Goal: Task Accomplishment & Management: Complete application form

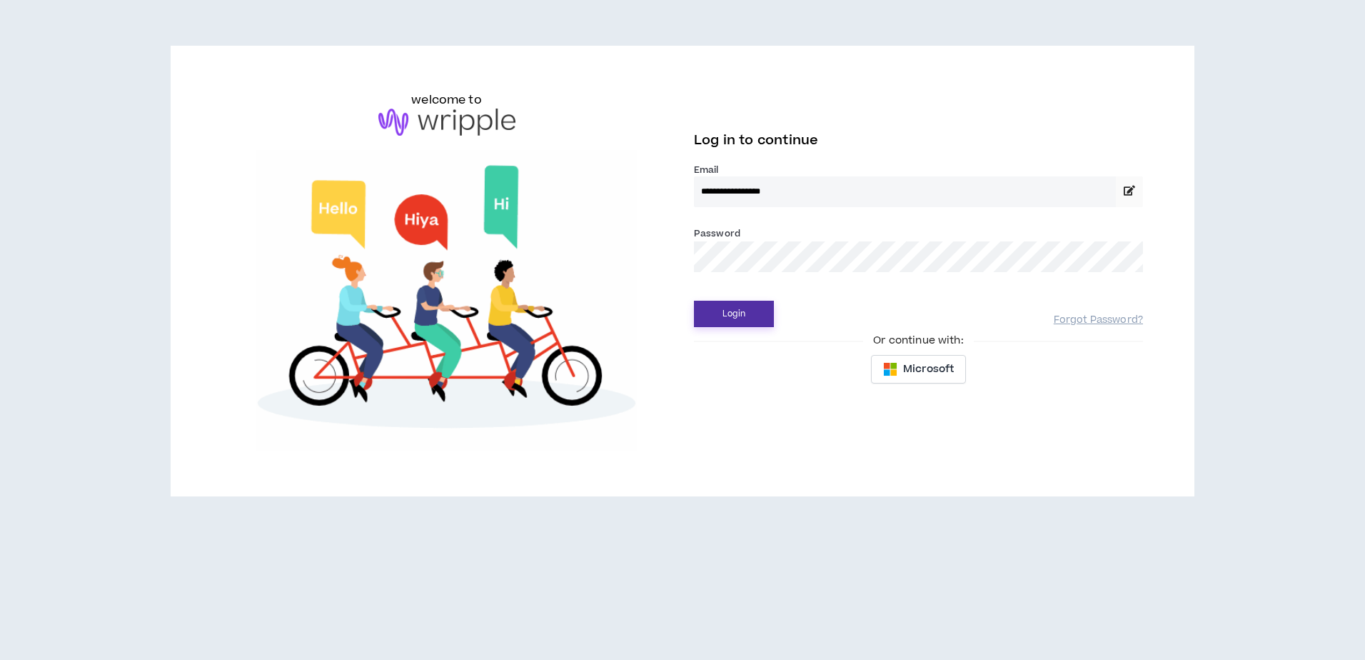
click at [749, 321] on button "Login" at bounding box center [734, 314] width 80 height 26
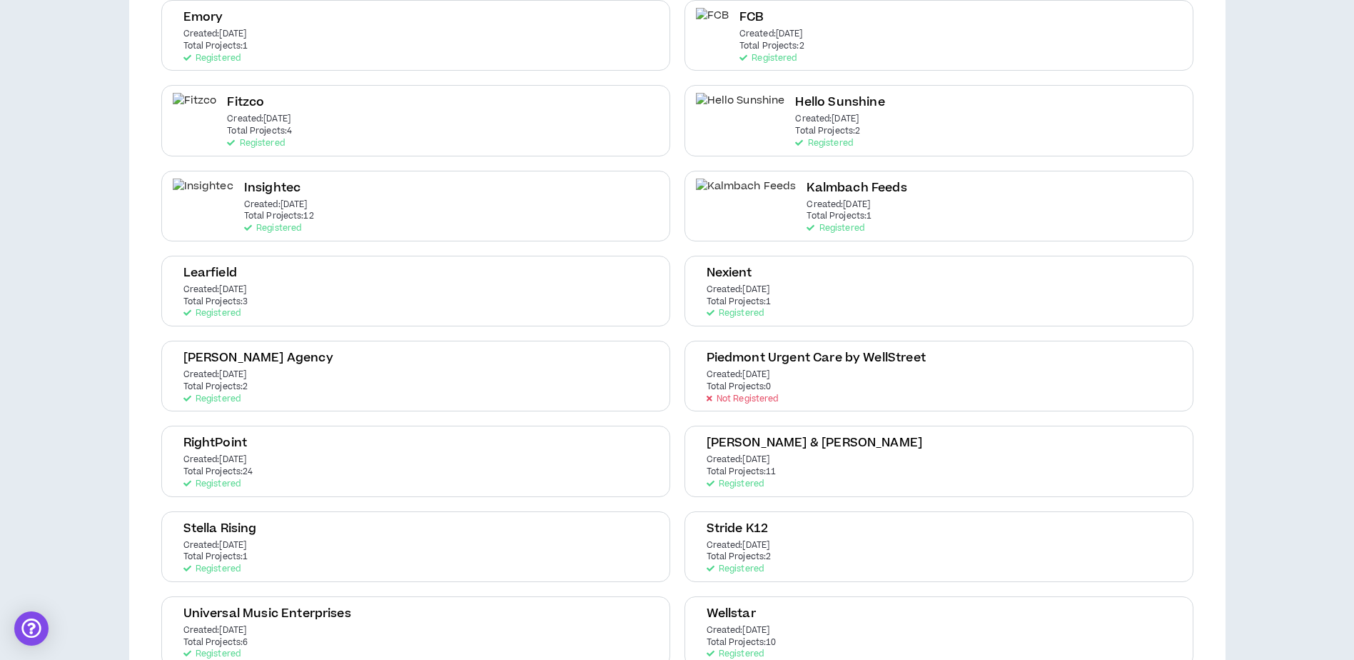
scroll to position [430, 0]
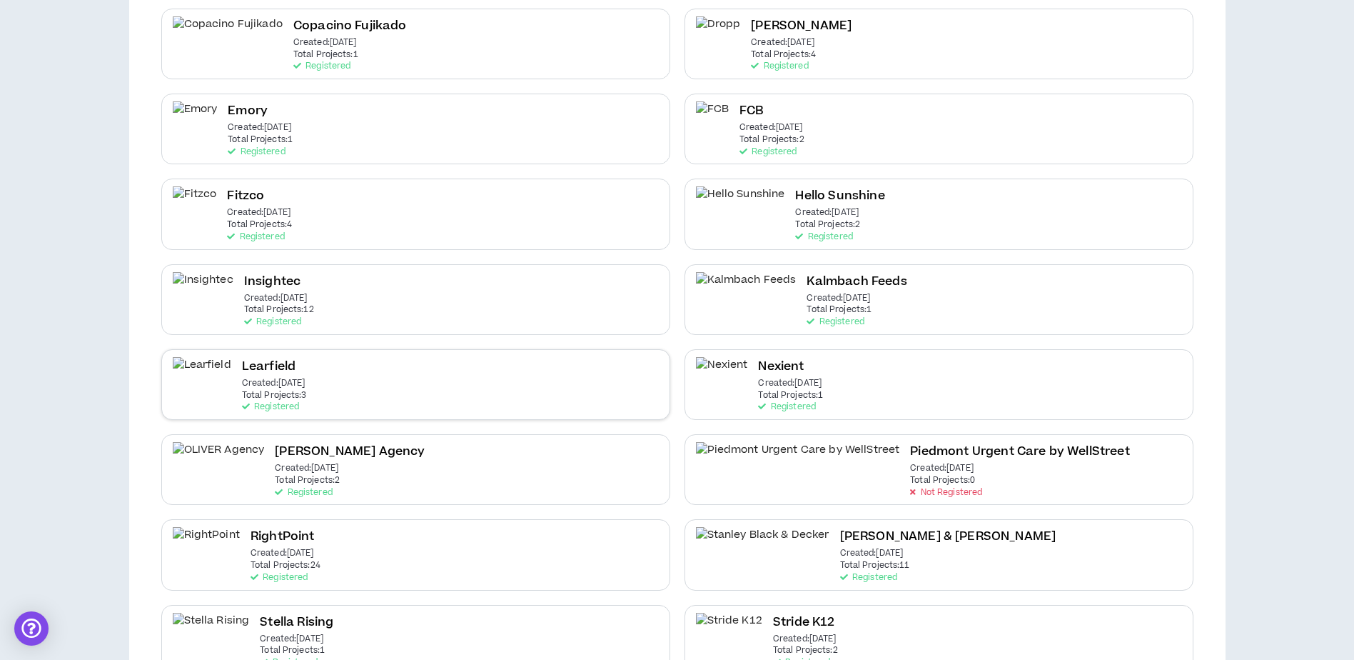
click at [370, 384] on div "Learfield Created: Jan 8 2024 Total Projects: 3 Registered" at bounding box center [415, 384] width 509 height 71
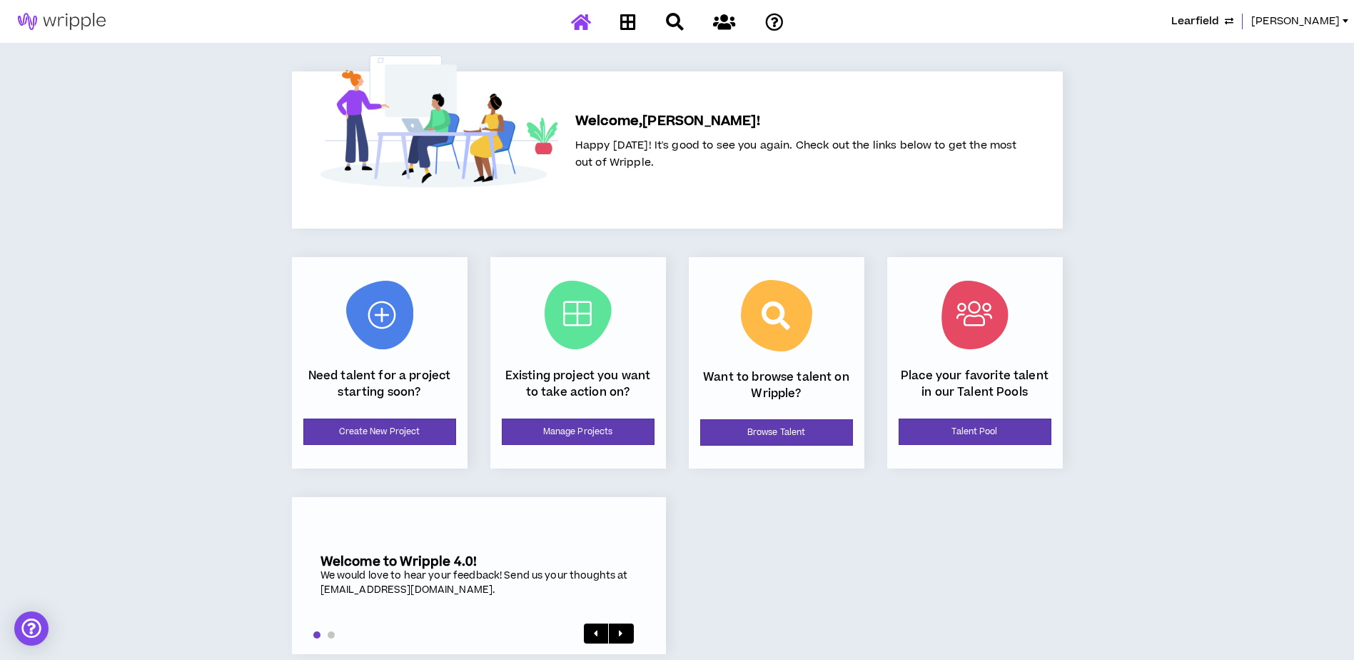
click at [1234, 21] on icon "button" at bounding box center [1229, 21] width 9 height 11
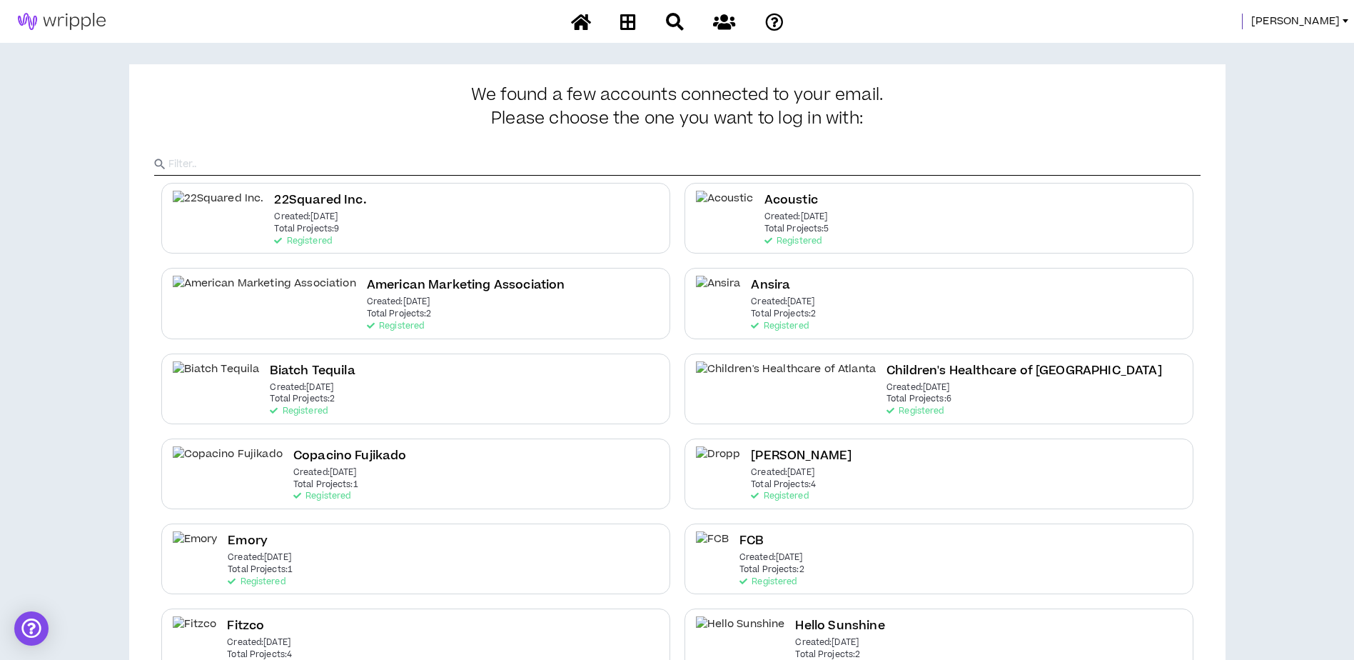
click at [1329, 24] on span "Corey" at bounding box center [1296, 22] width 89 height 16
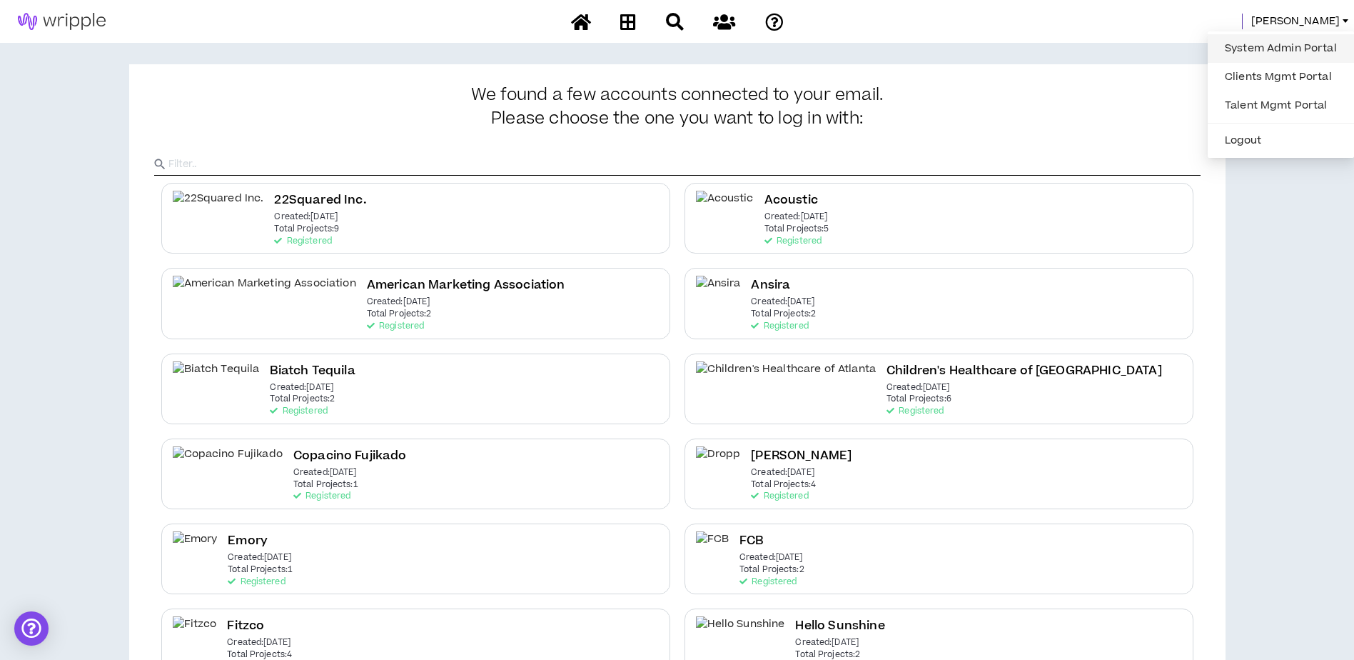
click at [1279, 56] on link "System Admin Portal" at bounding box center [1281, 48] width 129 height 21
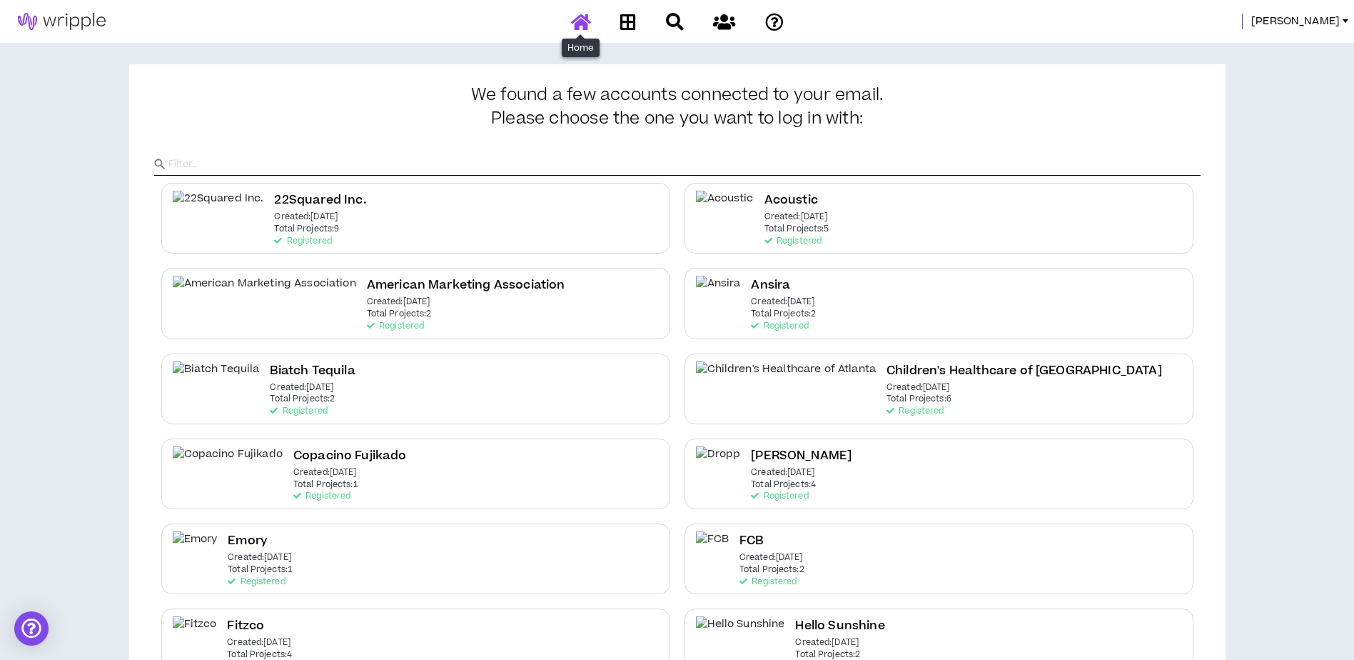
click at [589, 30] on icon at bounding box center [581, 22] width 20 height 18
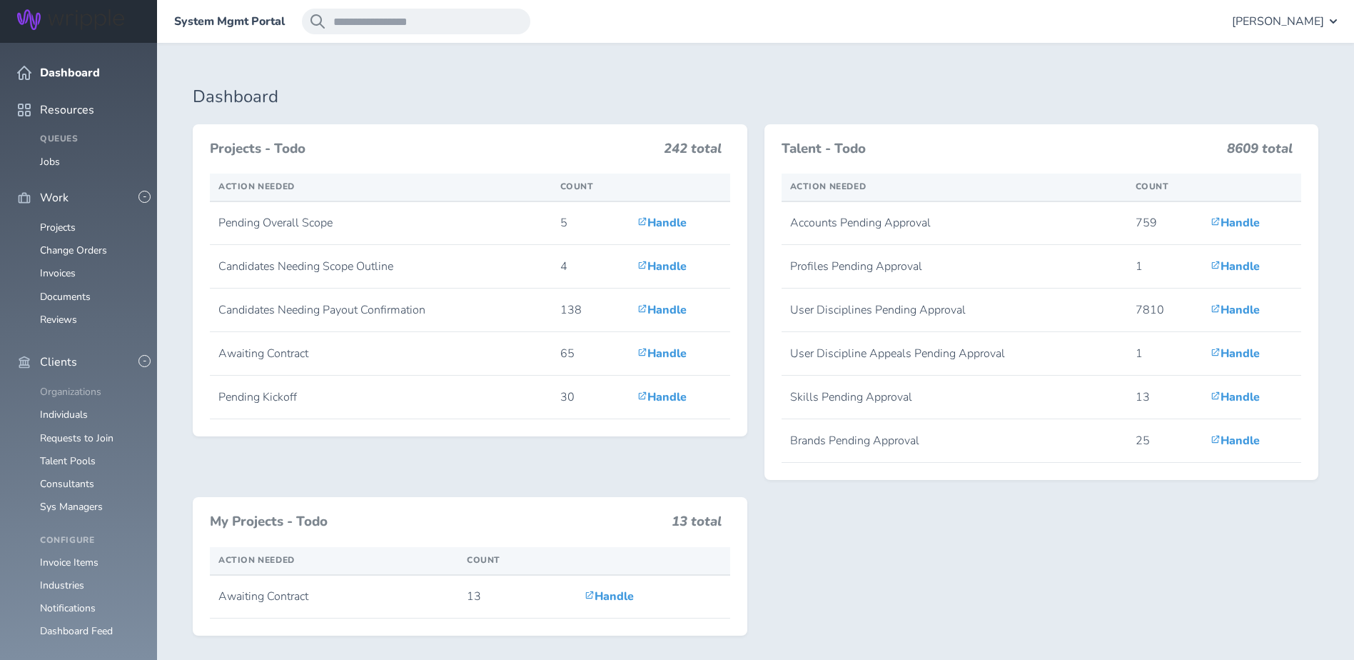
click at [83, 385] on link "Organizations" at bounding box center [70, 392] width 61 height 14
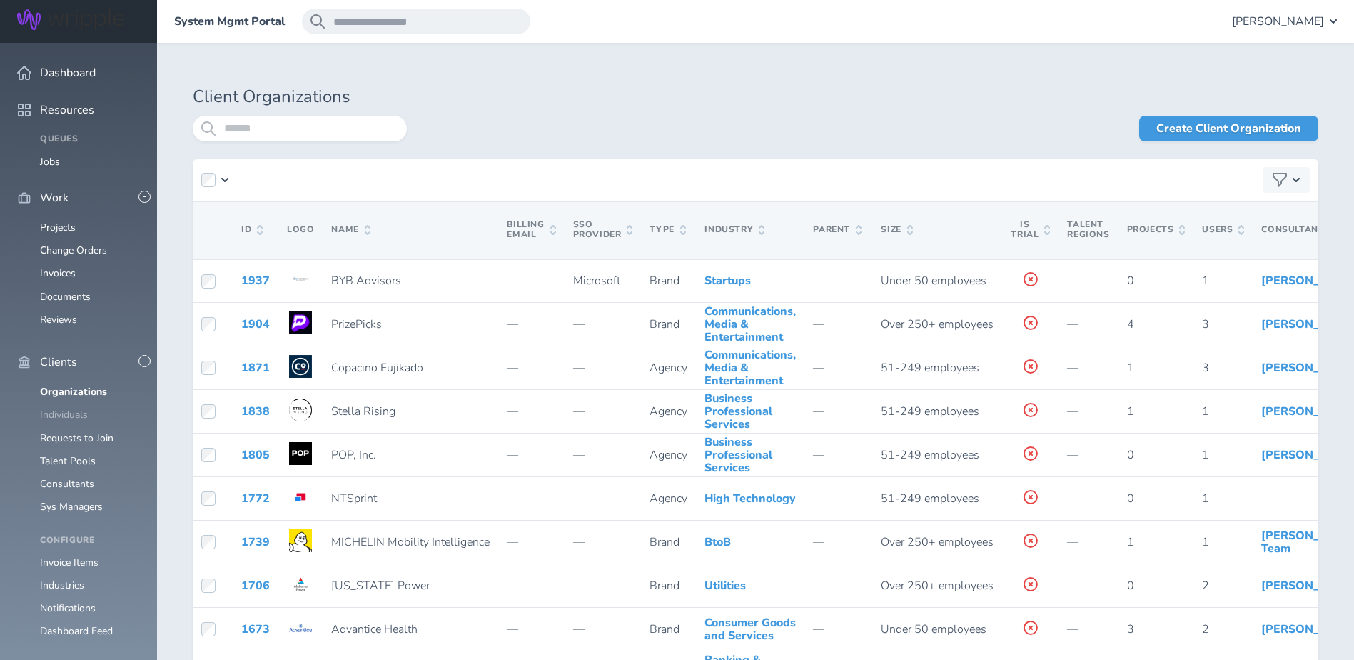
click at [66, 408] on link "Individuals" at bounding box center [64, 415] width 48 height 14
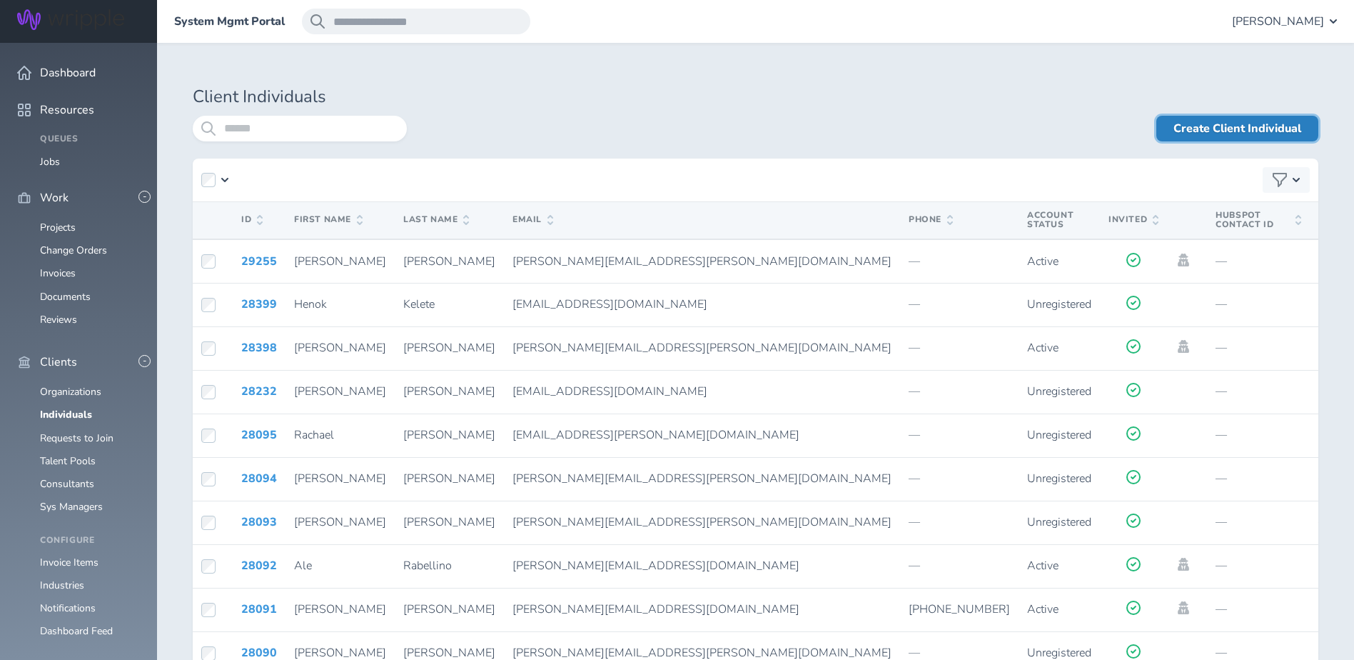
click at [1223, 137] on link "Create Client Individual" at bounding box center [1238, 129] width 162 height 26
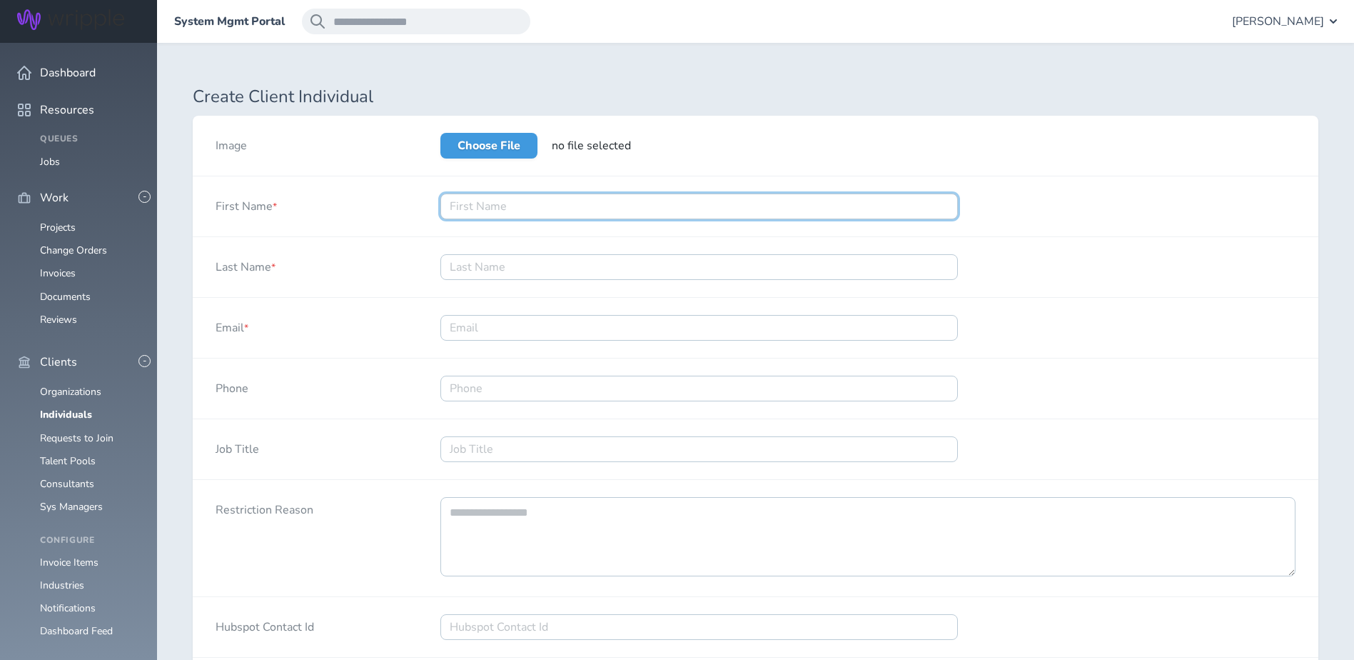
click at [591, 211] on input "First Name *" at bounding box center [700, 206] width 518 height 26
click at [523, 211] on input "First Name *" at bounding box center [700, 206] width 518 height 26
type input "Nicole"
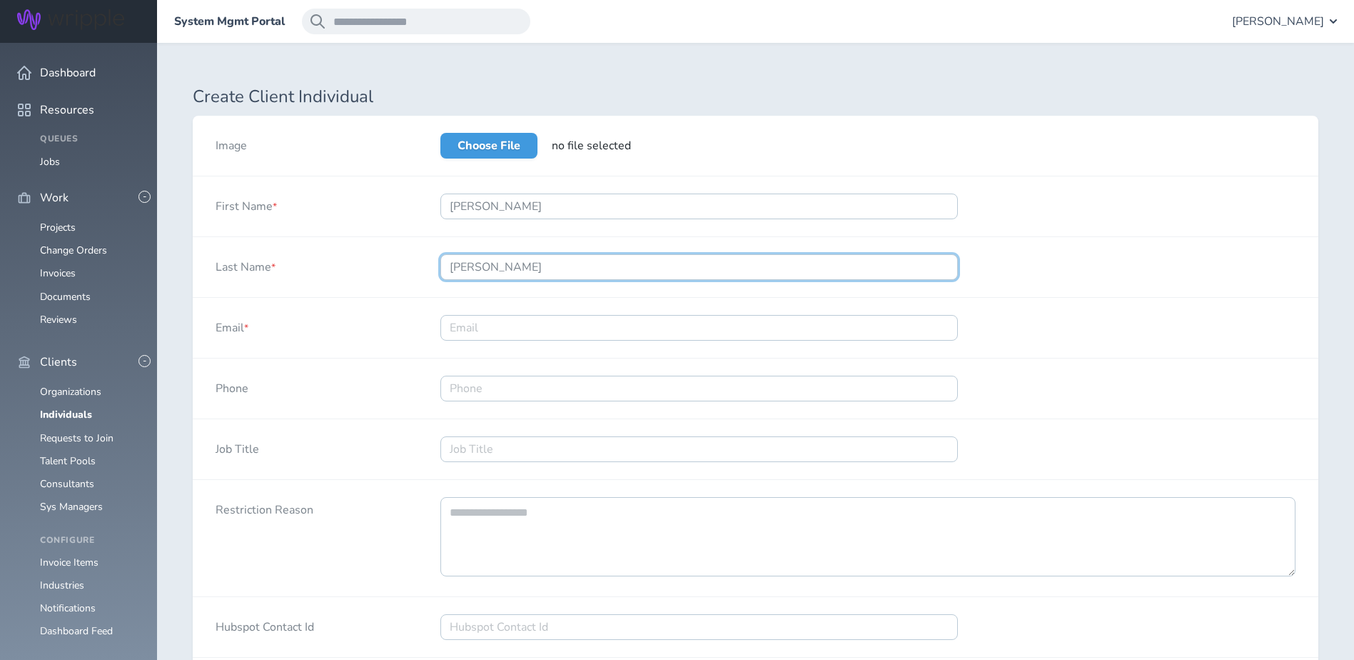
type input "Armentrout"
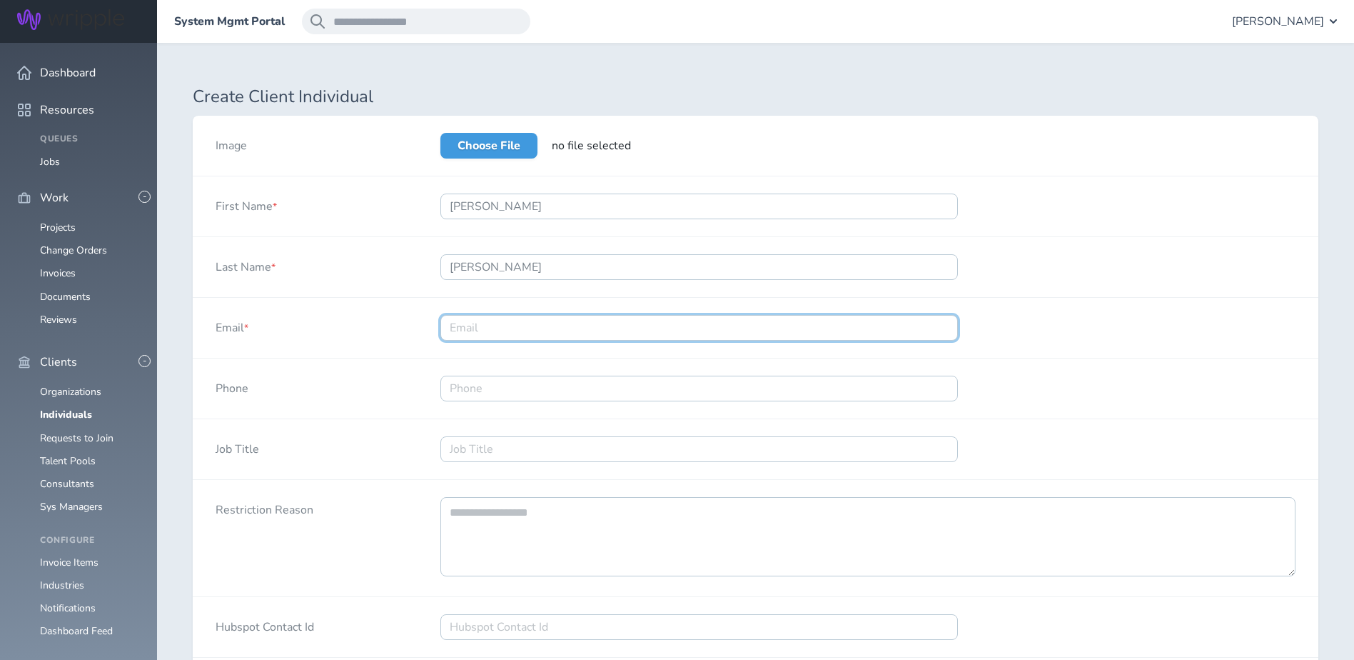
drag, startPoint x: 560, startPoint y: 321, endPoint x: 580, endPoint y: 313, distance: 22.4
click at [560, 321] on input "Email *" at bounding box center [700, 328] width 518 height 26
click at [491, 326] on input "Email *" at bounding box center [700, 328] width 518 height 26
paste input "nicole.armentrout@clc.com"
type input "nicole.armentrout@clc.com"
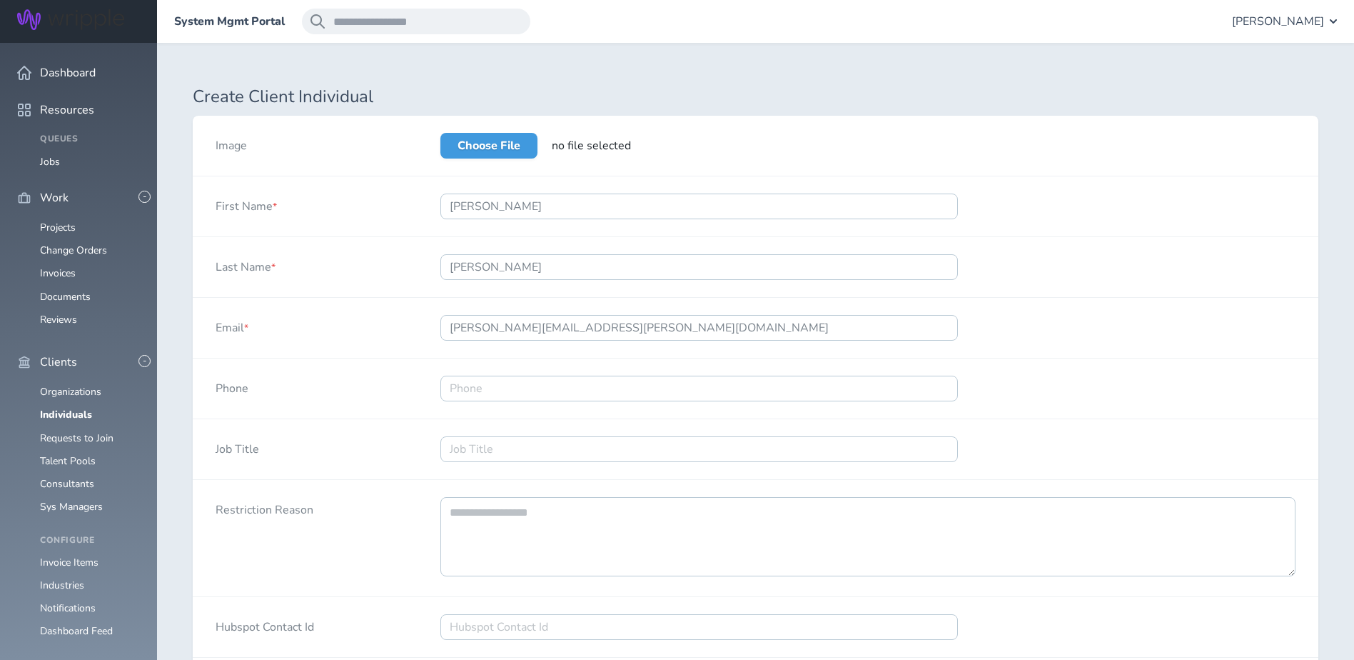
click at [1095, 263] on div "Last Name * Armentrout" at bounding box center [756, 267] width 1126 height 61
click at [600, 446] on input "Job Title" at bounding box center [700, 449] width 518 height 26
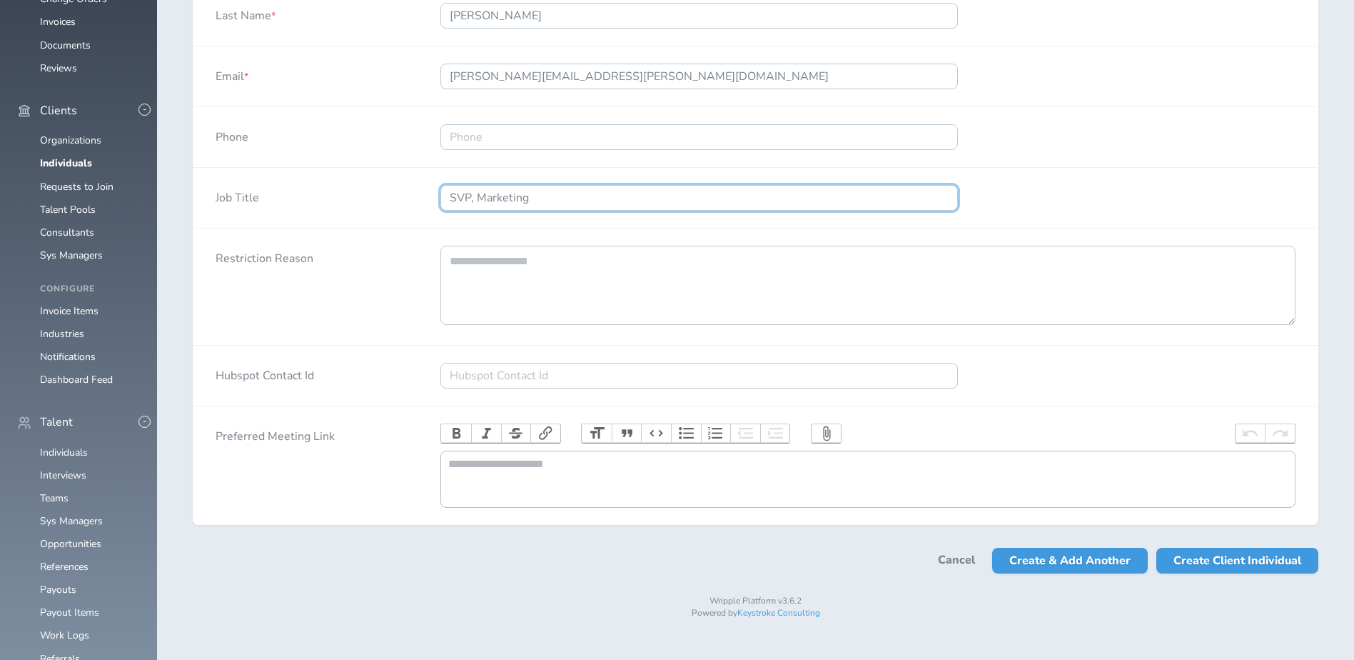
scroll to position [254, 0]
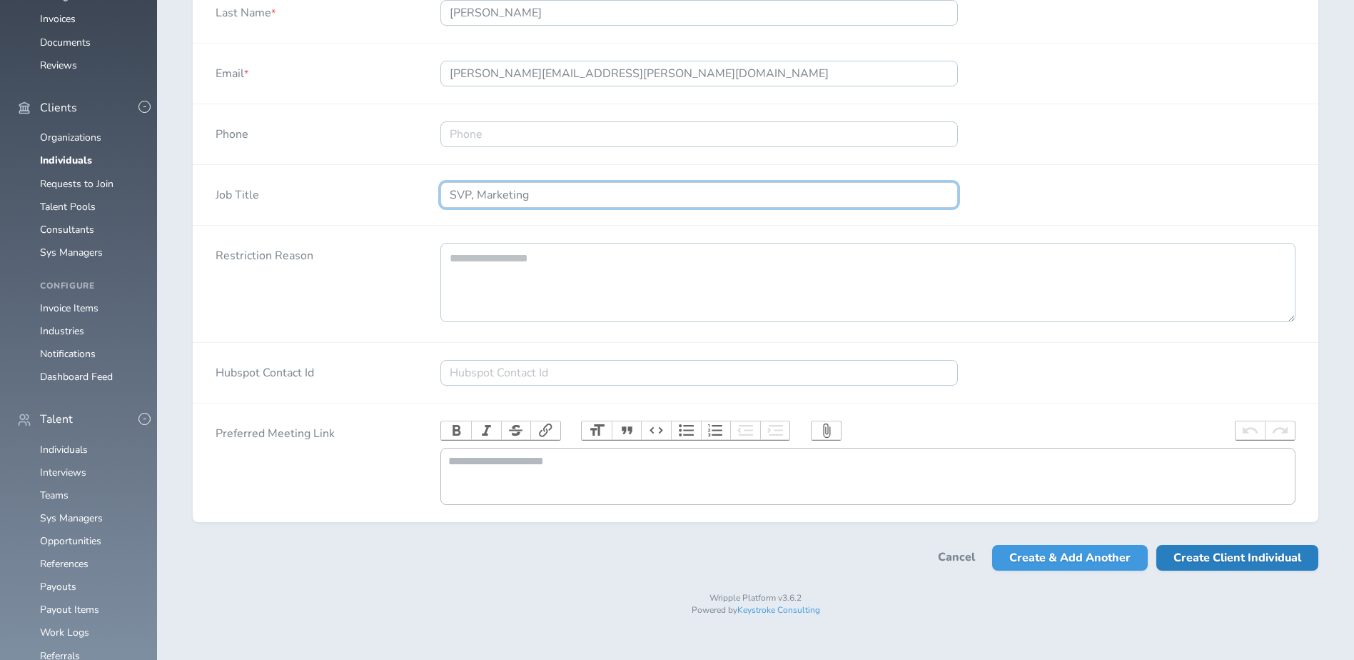
type input "SVP, Marketing"
click at [1222, 570] on span "Create Client Individual" at bounding box center [1238, 558] width 128 height 26
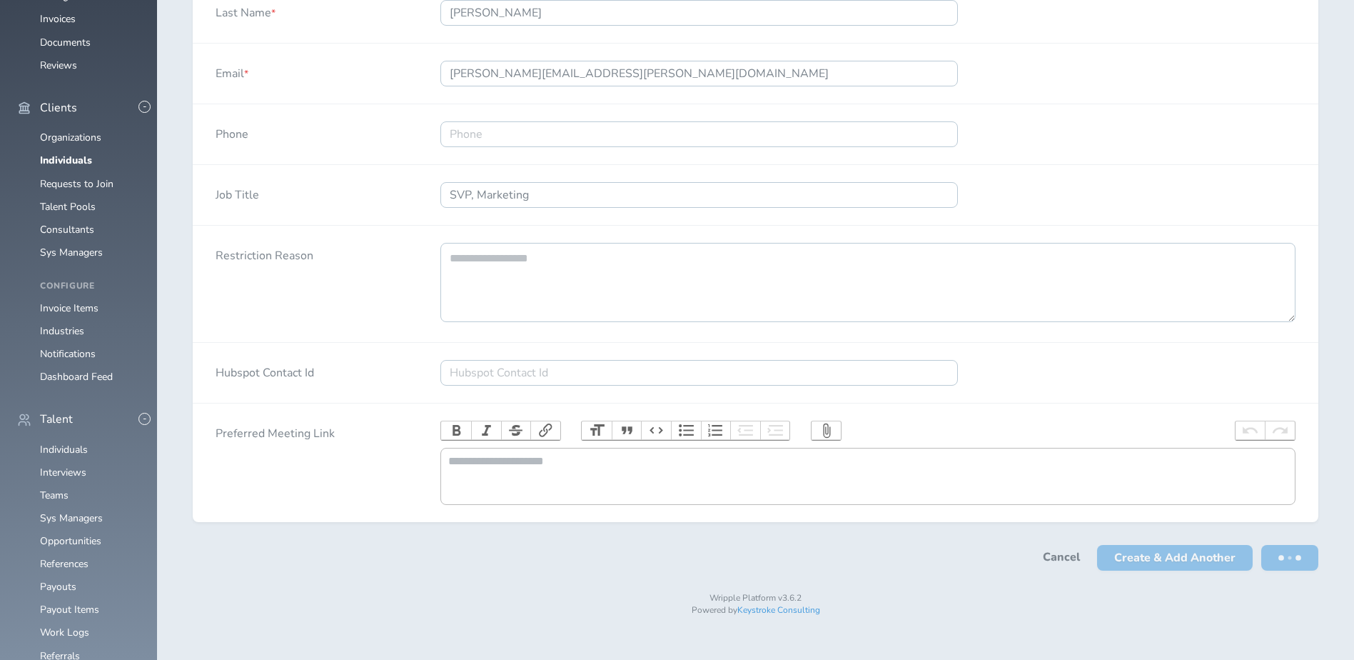
scroll to position [0, 0]
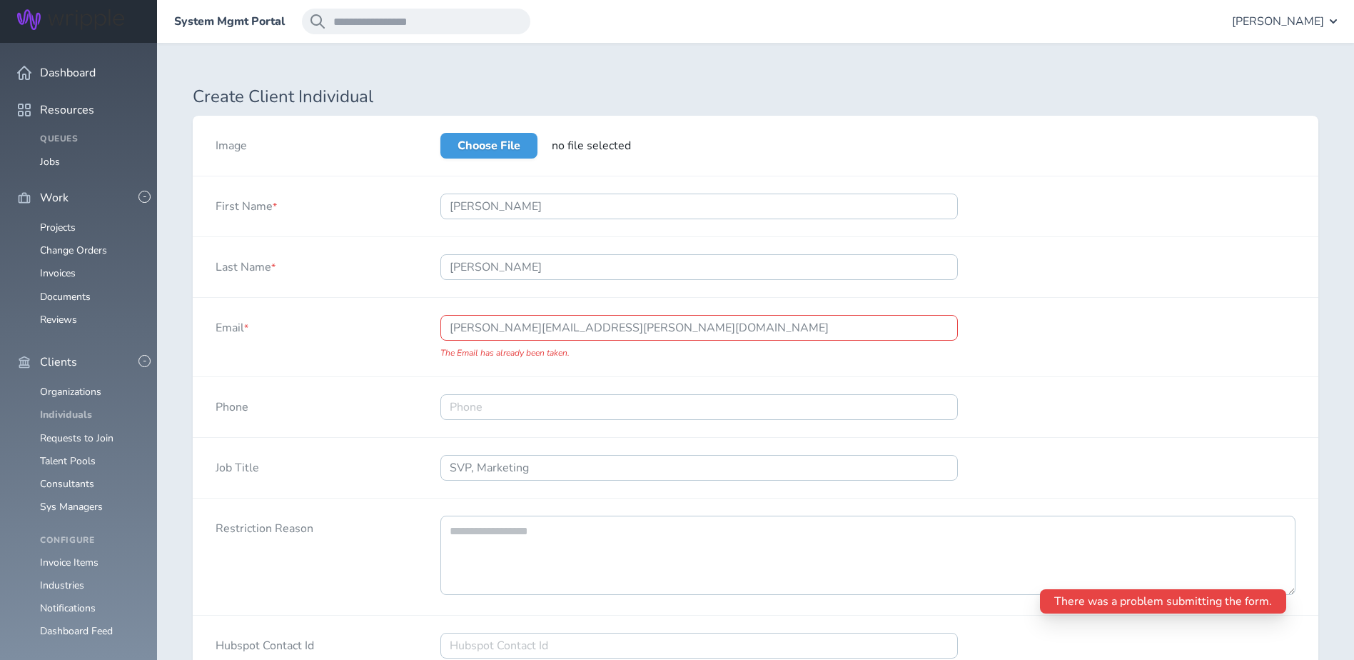
click at [73, 408] on link "Individuals" at bounding box center [66, 415] width 52 height 14
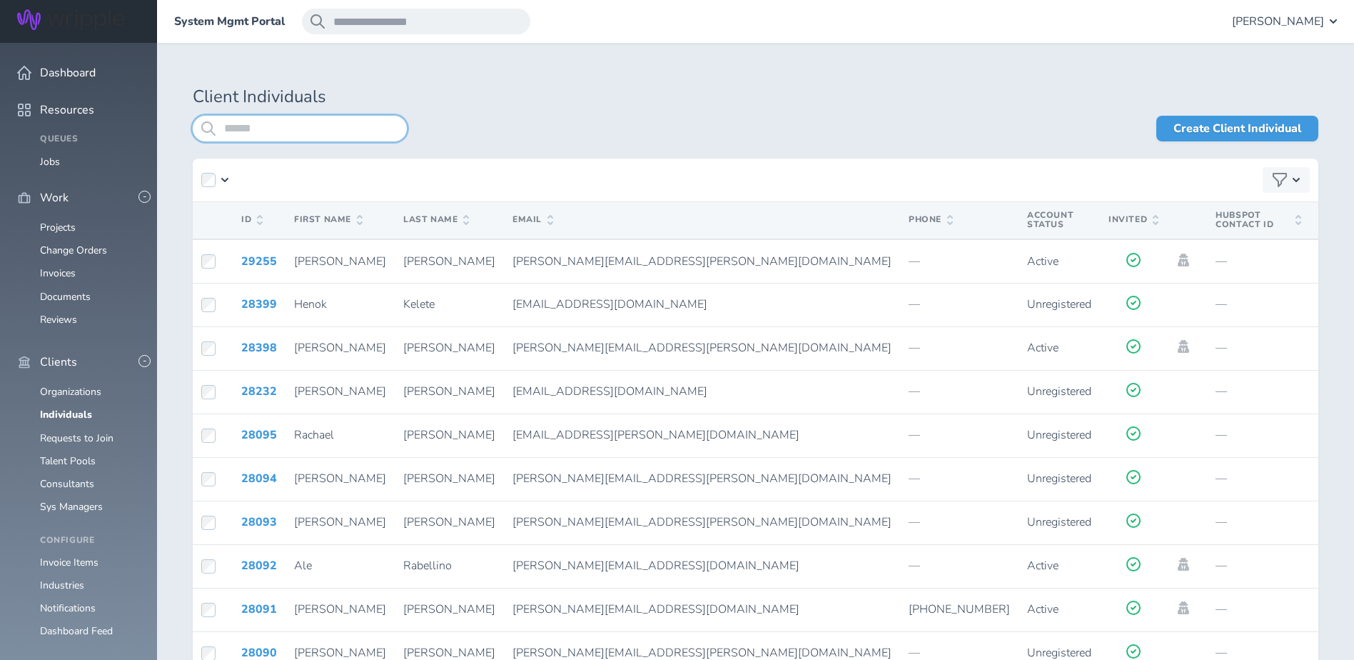
click at [316, 136] on input "search" at bounding box center [300, 129] width 214 height 26
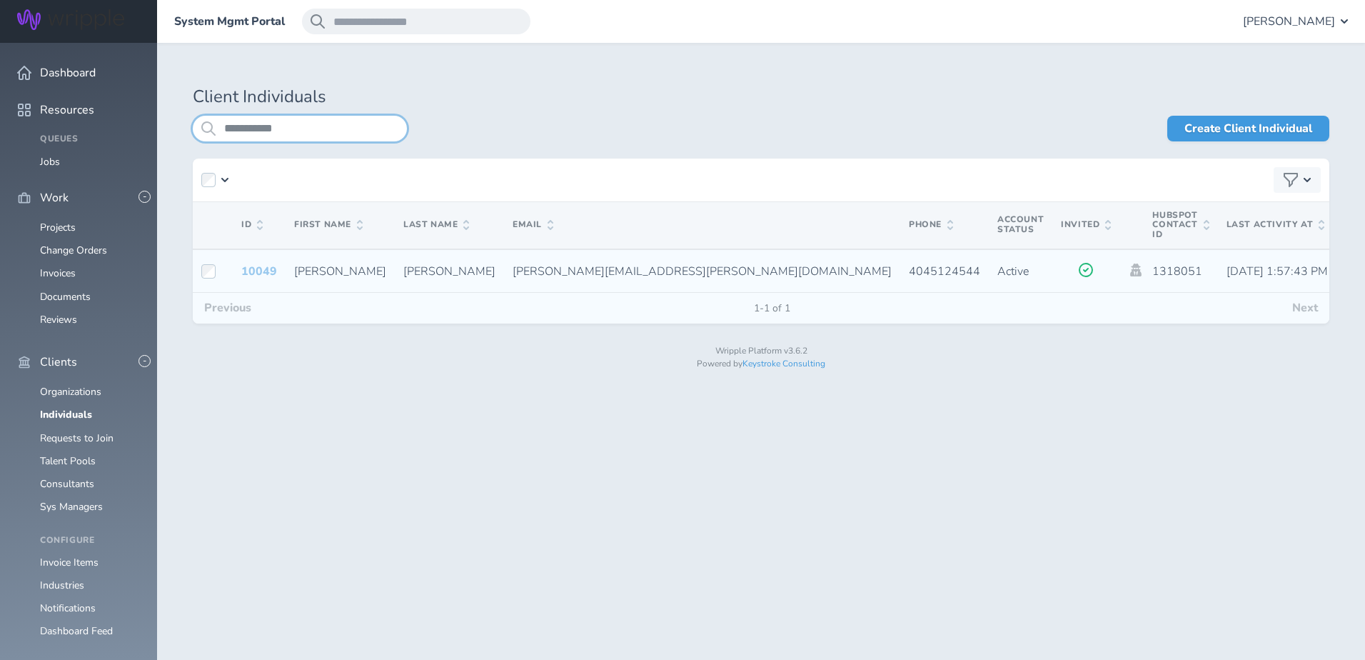
type input "**********"
click at [253, 268] on link "10049" at bounding box center [259, 271] width 36 height 16
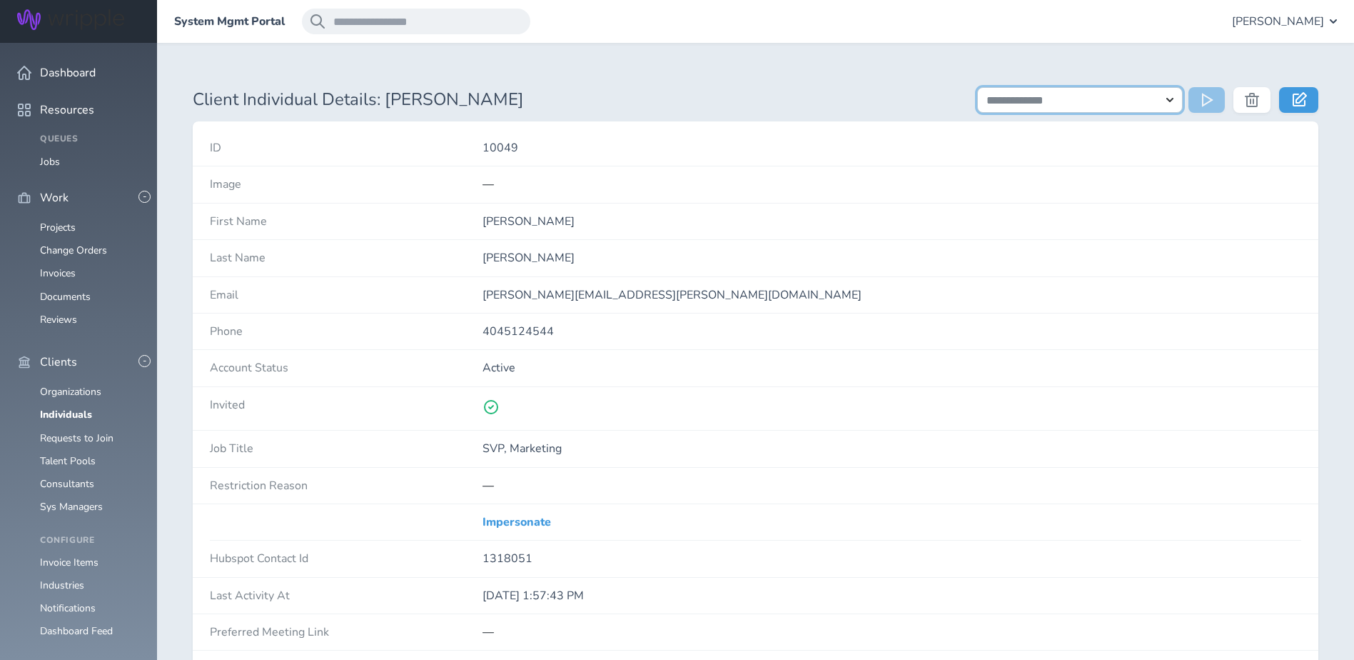
click at [1093, 91] on select "**********" at bounding box center [1080, 100] width 206 height 26
click at [1096, 101] on select "**********" at bounding box center [1080, 100] width 206 height 26
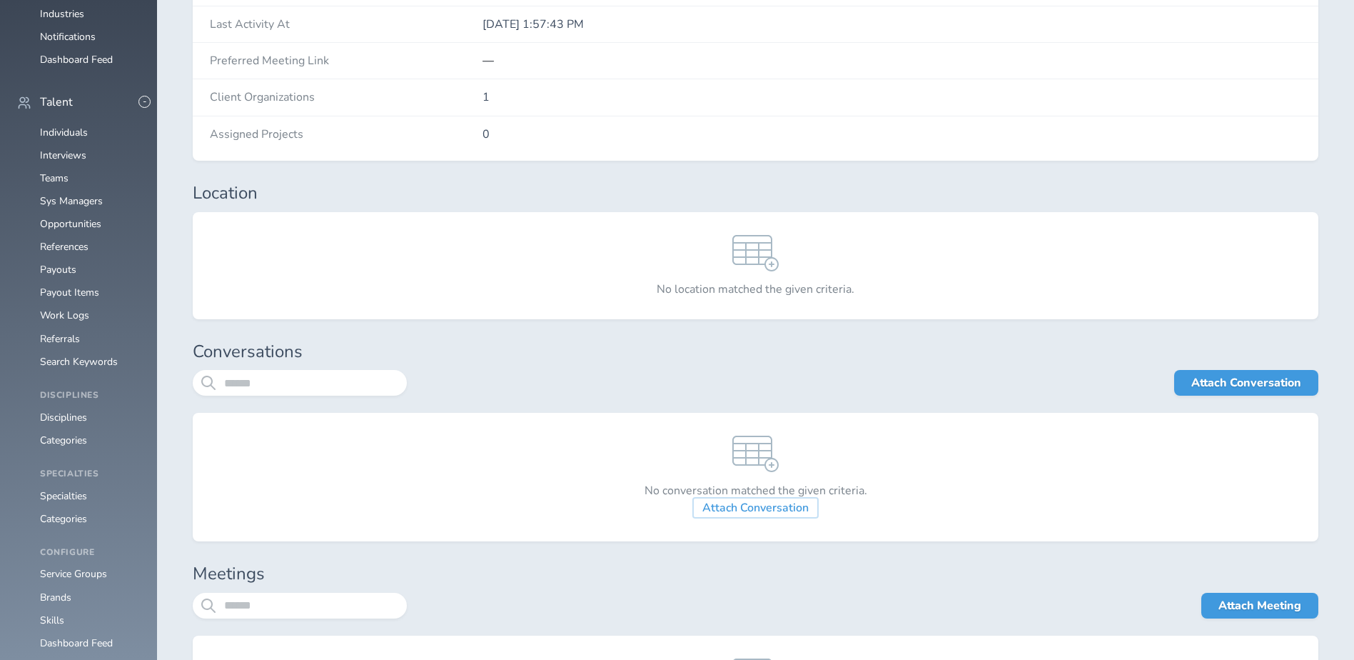
scroll to position [286, 0]
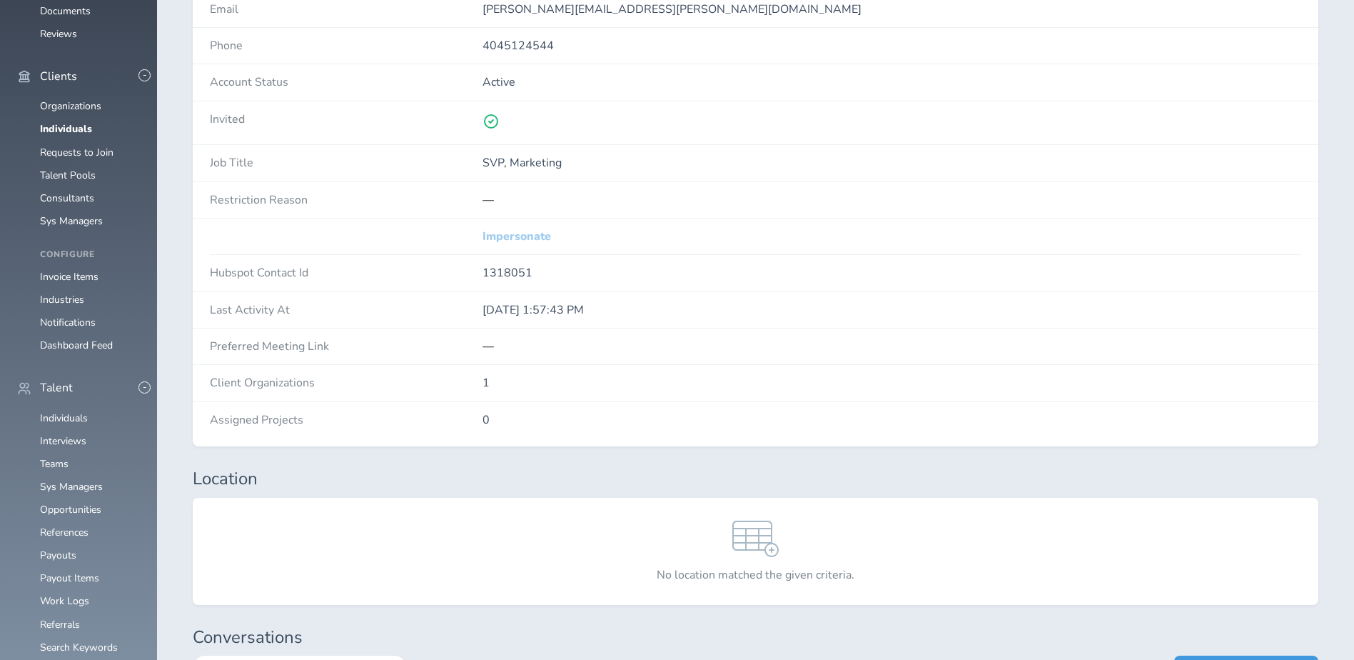
click at [531, 230] on link "Impersonate" at bounding box center [517, 236] width 69 height 13
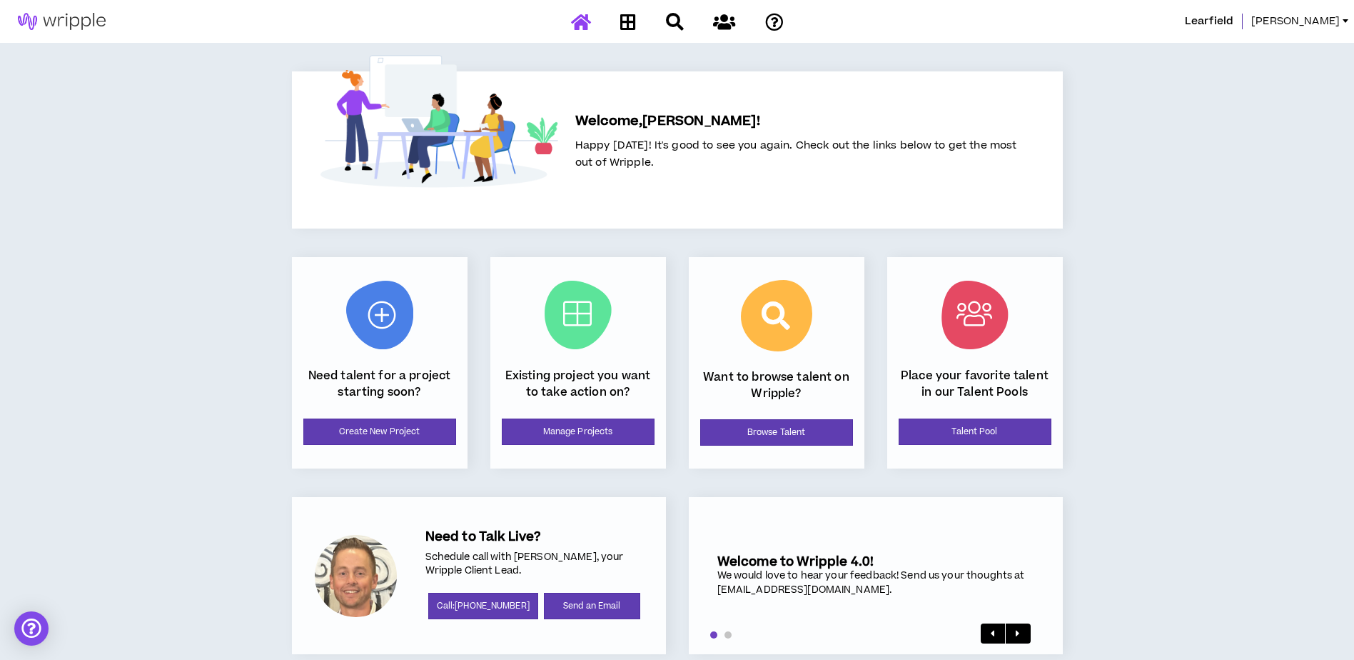
click at [1324, 27] on span "[PERSON_NAME]" at bounding box center [1296, 22] width 89 height 16
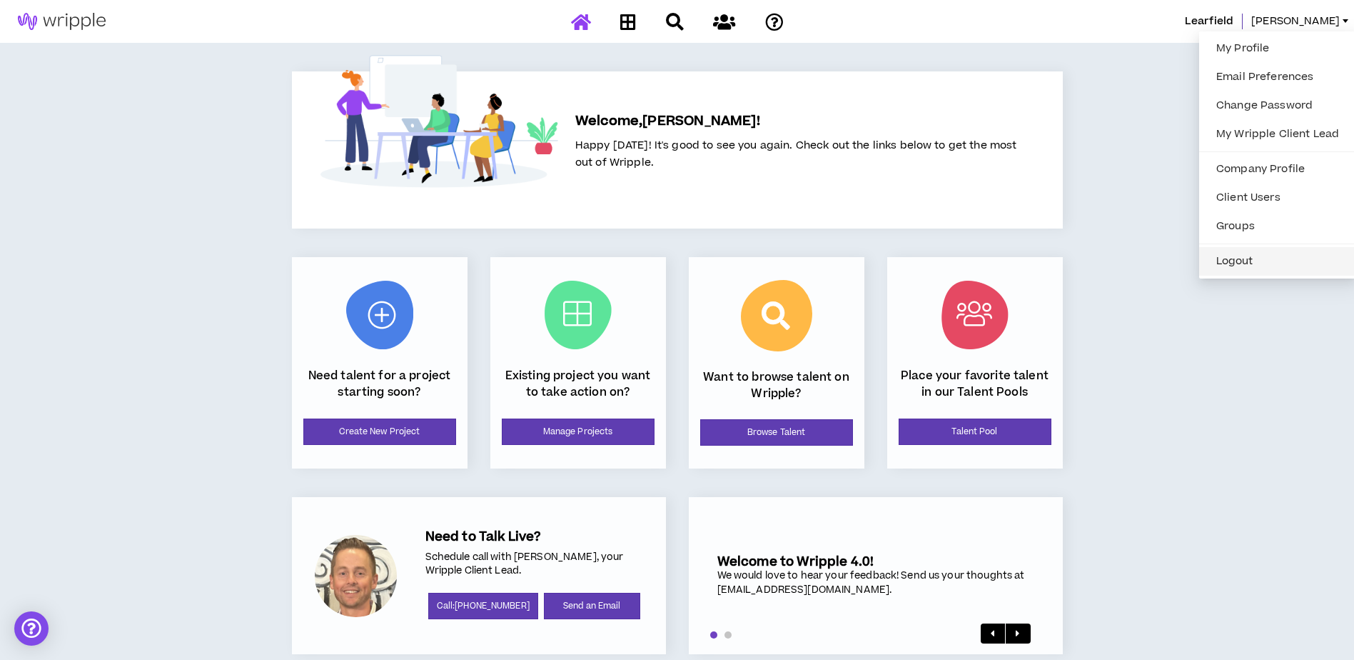
click at [1259, 256] on button "Logout" at bounding box center [1278, 261] width 140 height 21
